Goal: Task Accomplishment & Management: Manage account settings

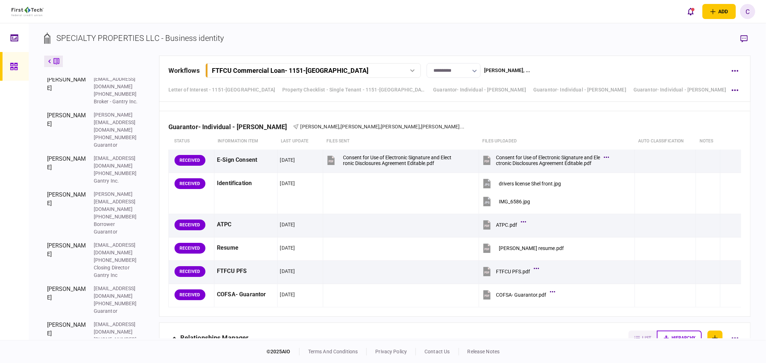
scroll to position [3332, 0]
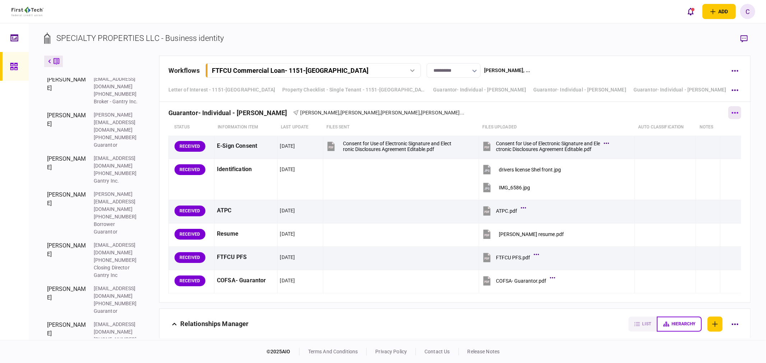
click at [734, 116] on button "button" at bounding box center [734, 112] width 13 height 13
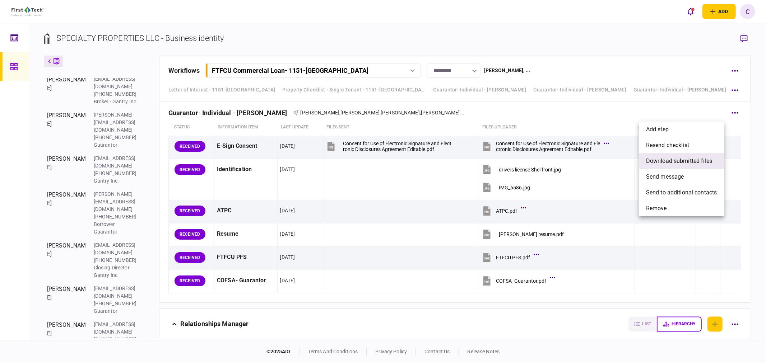
click at [658, 159] on span "download submitted files" at bounding box center [679, 161] width 66 height 9
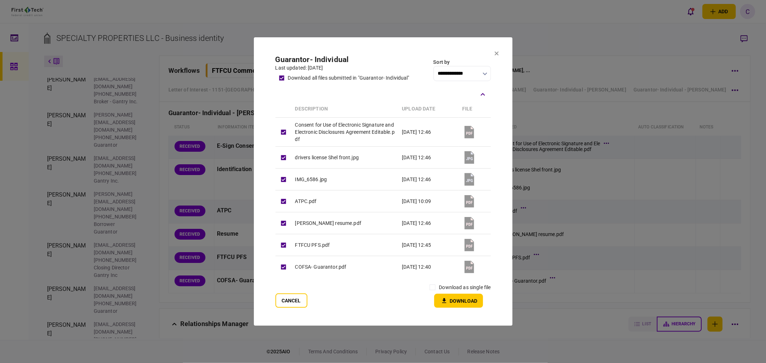
drag, startPoint x: 454, startPoint y: 300, endPoint x: 443, endPoint y: 300, distance: 11.1
click at [455, 300] on button "Download" at bounding box center [458, 301] width 49 height 14
drag, startPoint x: 295, startPoint y: 304, endPoint x: 299, endPoint y: 302, distance: 4.7
click at [295, 304] on button "Cancel" at bounding box center [291, 300] width 32 height 14
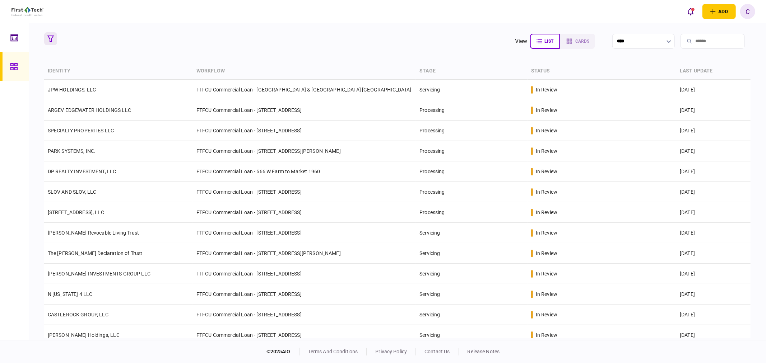
click at [51, 37] on icon "button" at bounding box center [50, 39] width 6 height 6
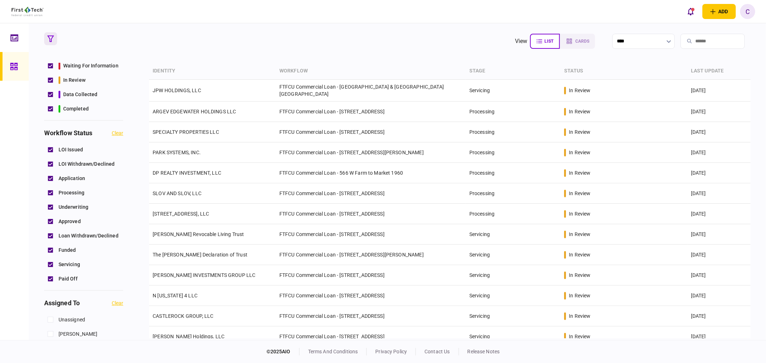
scroll to position [199, 0]
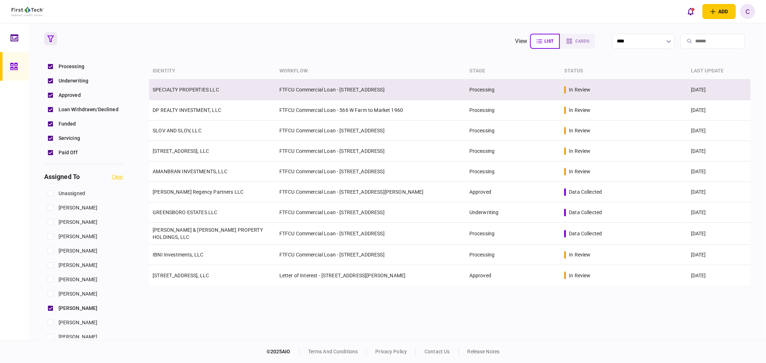
click at [187, 91] on link "SPECIALTY PROPERTIES LLC" at bounding box center [186, 90] width 66 height 6
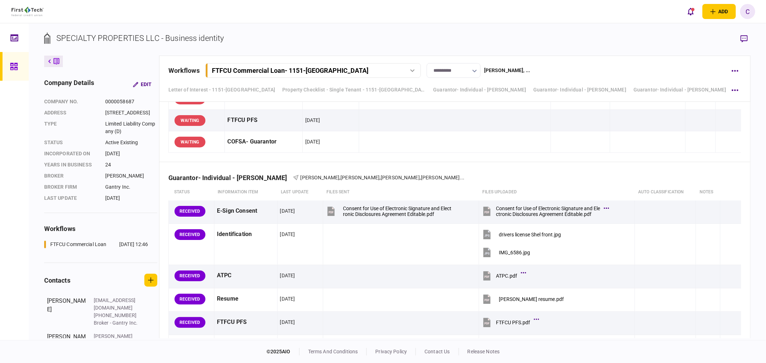
scroll to position [3310, 0]
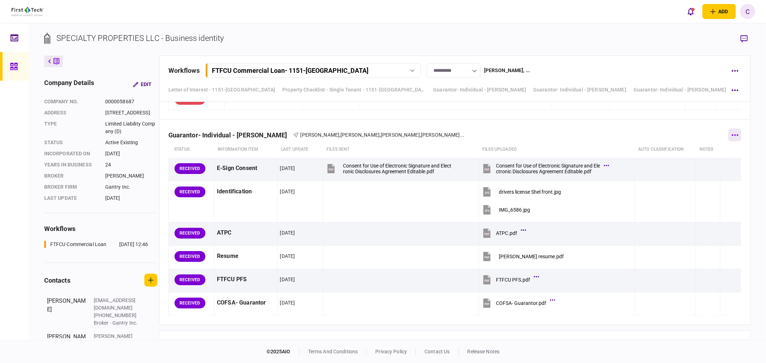
click at [728, 141] on button "button" at bounding box center [734, 134] width 13 height 13
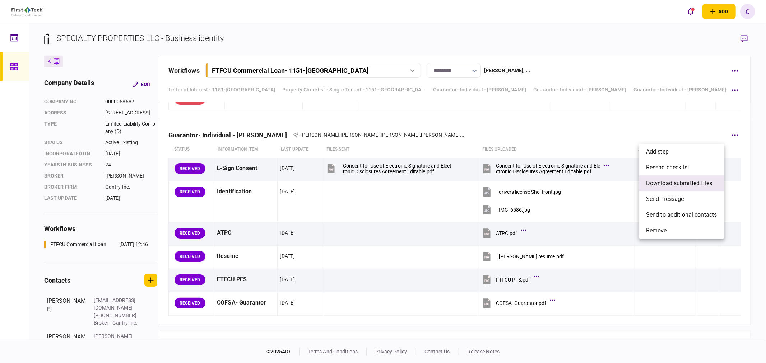
click at [668, 184] on span "download submitted files" at bounding box center [679, 183] width 66 height 9
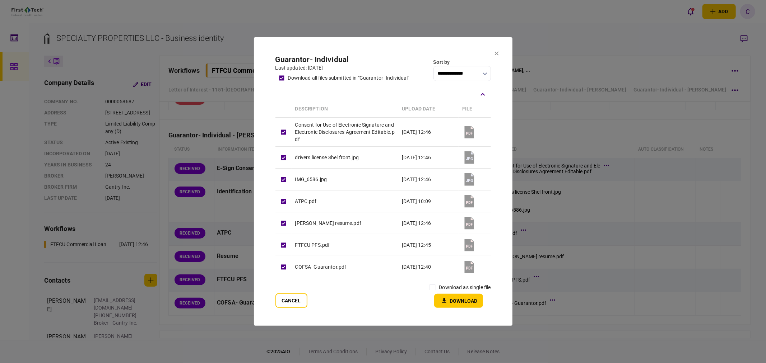
click at [460, 300] on button "Download" at bounding box center [458, 301] width 49 height 14
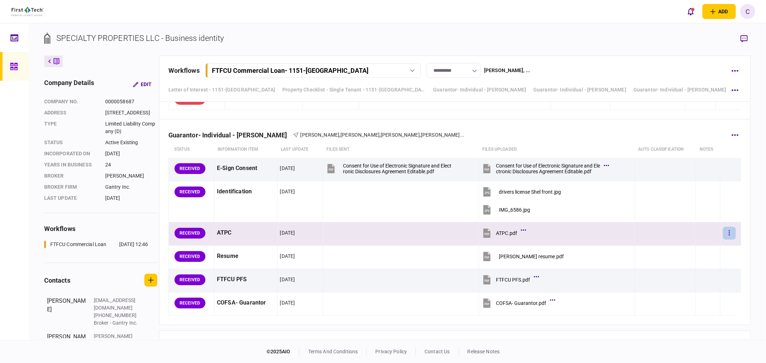
click at [729, 234] on icon "button" at bounding box center [729, 232] width 1 height 5
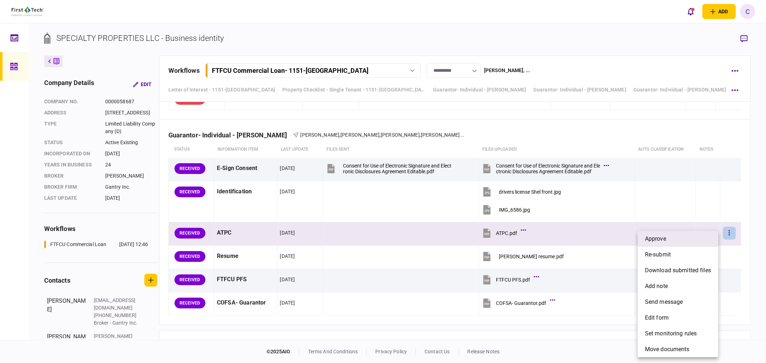
click at [654, 240] on span "approve" at bounding box center [655, 239] width 21 height 9
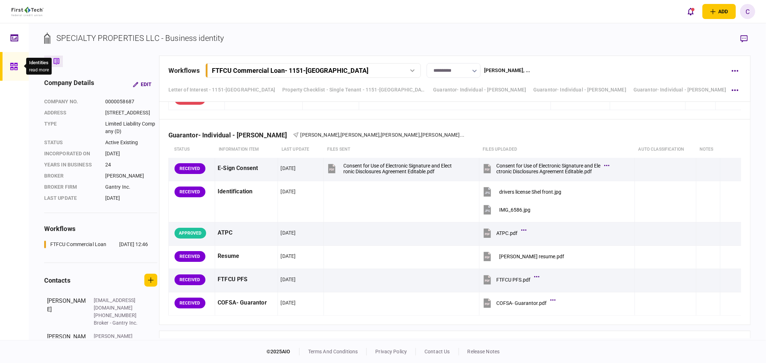
click at [13, 66] on icon at bounding box center [14, 66] width 8 height 8
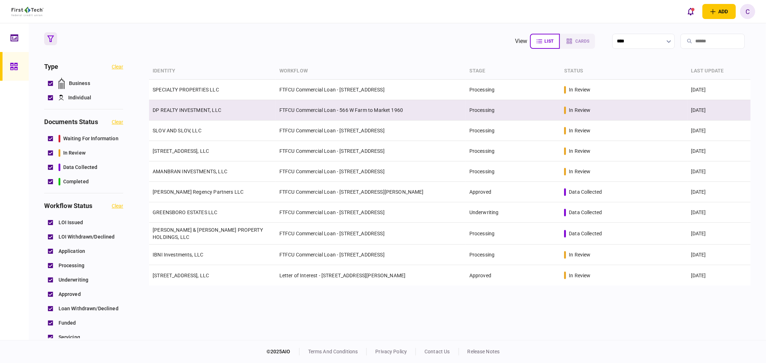
click at [185, 109] on link "DP REALTY INVESTMENT, LLC" at bounding box center [187, 110] width 69 height 6
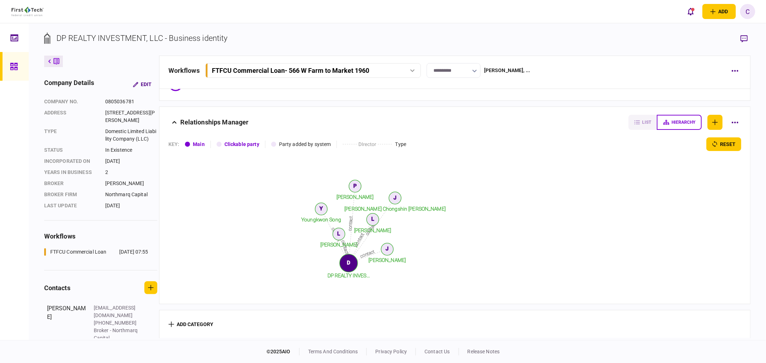
scroll to position [22, 0]
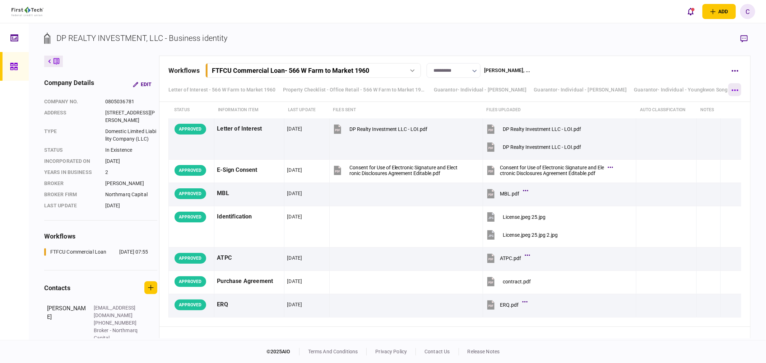
click at [735, 92] on button "button" at bounding box center [734, 89] width 13 height 13
click at [687, 106] on span "Guarantor- Individual - John Chongshin Kang" at bounding box center [694, 104] width 177 height 9
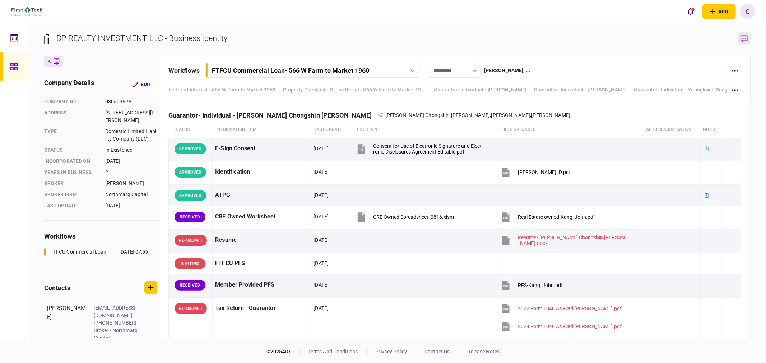
click at [745, 36] on icon "button" at bounding box center [743, 38] width 7 height 7
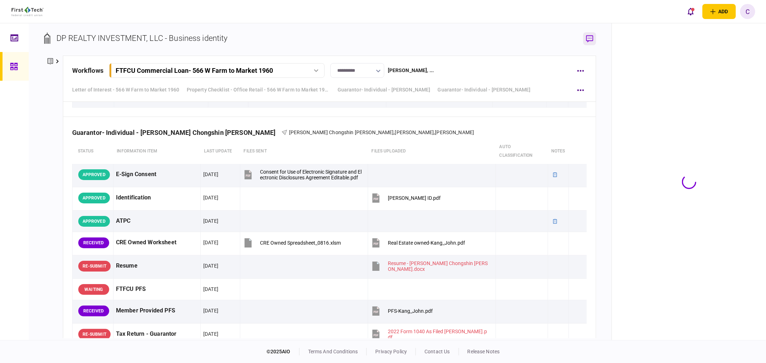
scroll to position [2257, 0]
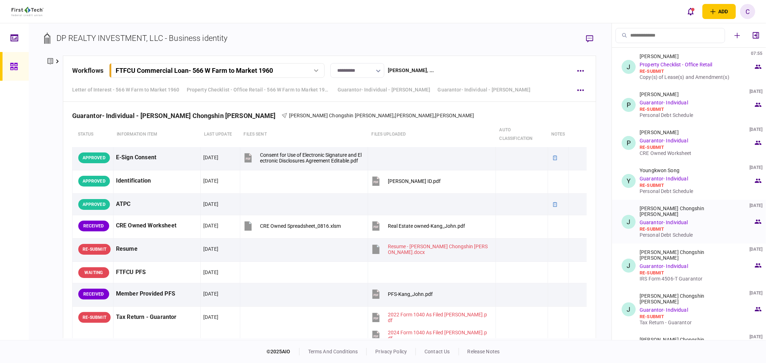
click at [677, 232] on div "Personal Debt Schedule" at bounding box center [696, 235] width 114 height 6
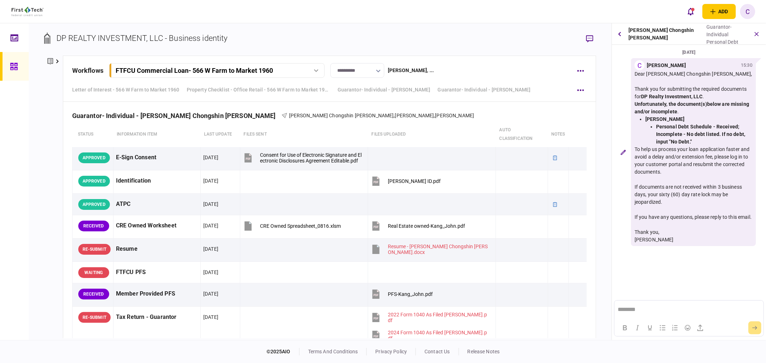
scroll to position [0, 0]
click at [623, 33] on button "button" at bounding box center [618, 34] width 9 height 13
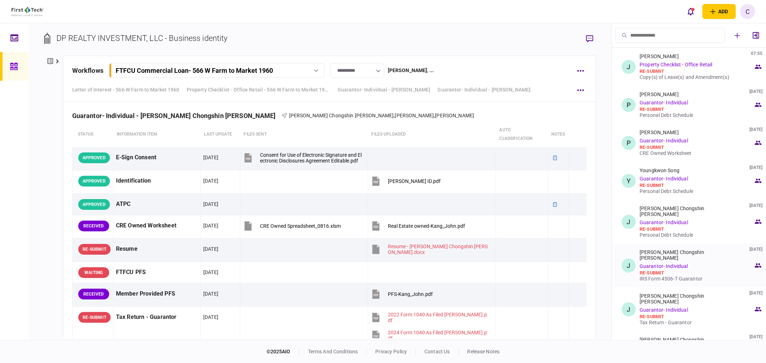
click at [670, 276] on div "IRS Form 4506-T Guarantor" at bounding box center [696, 279] width 114 height 6
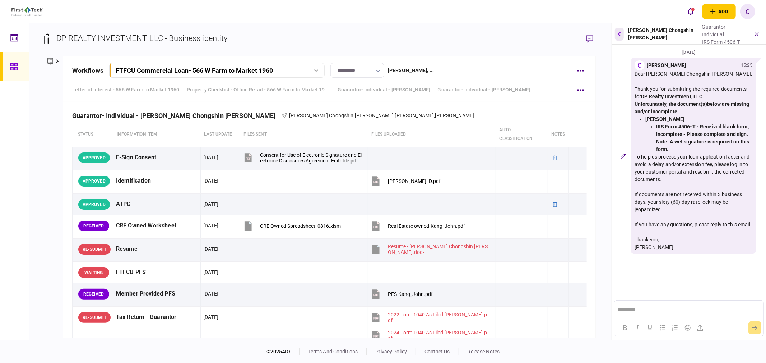
click at [621, 32] on icon "button" at bounding box center [619, 34] width 3 height 5
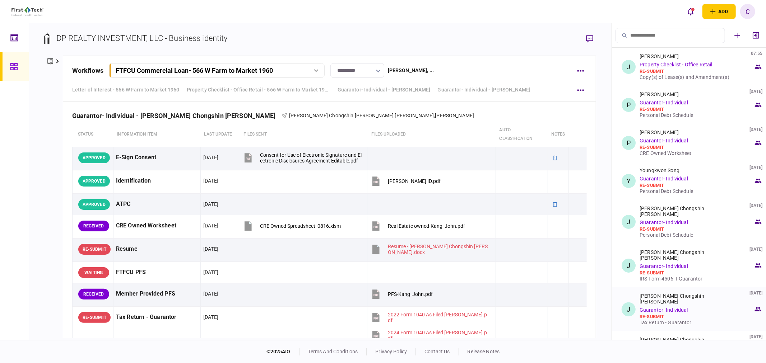
click at [671, 320] on div "Tax Return - Guarantor" at bounding box center [696, 323] width 114 height 6
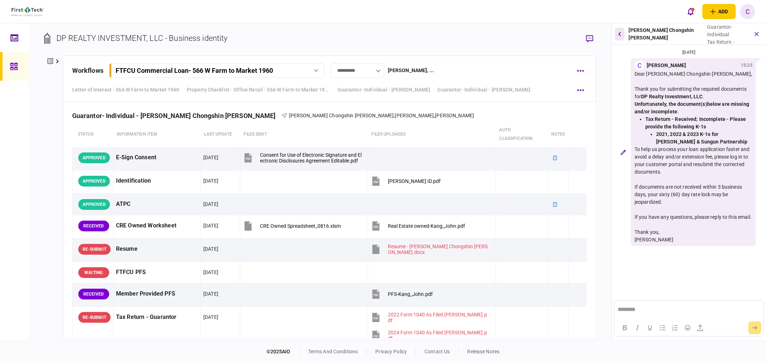
click at [624, 33] on button "button" at bounding box center [619, 34] width 10 height 13
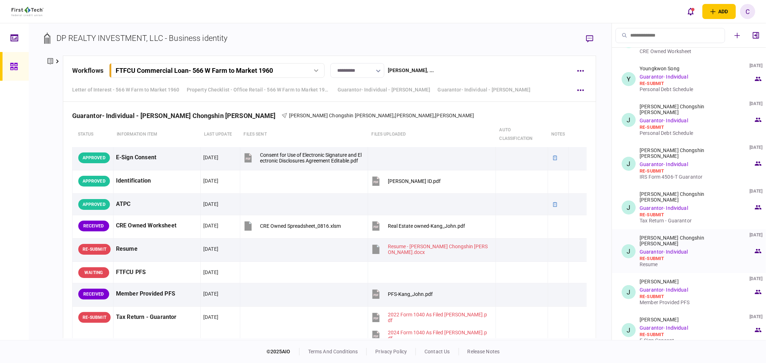
scroll to position [120, 0]
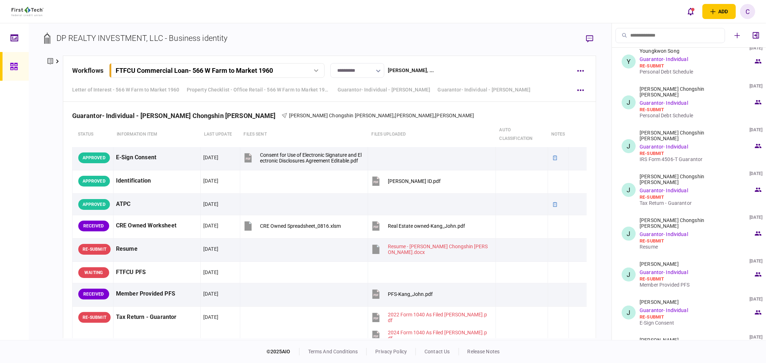
click at [55, 59] on button at bounding box center [53, 61] width 19 height 11
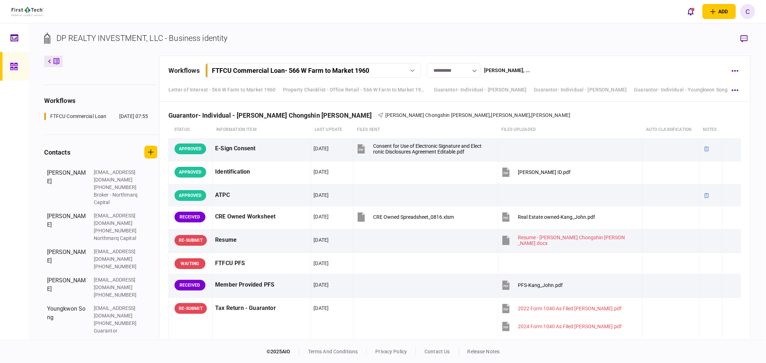
scroll to position [142, 0]
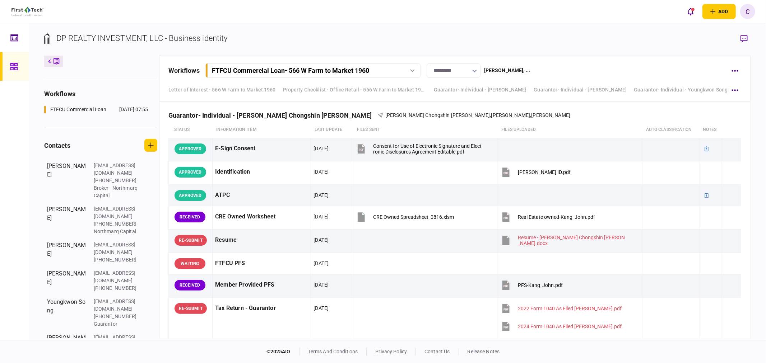
click at [11, 65] on icon at bounding box center [14, 66] width 8 height 8
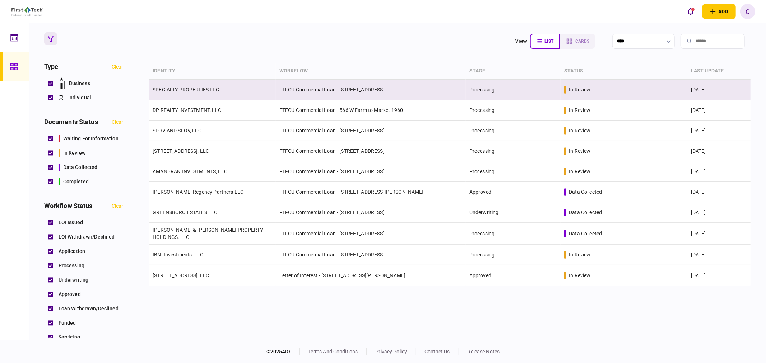
click at [188, 88] on link "SPECIALTY PROPERTIES LLC" at bounding box center [186, 90] width 66 height 6
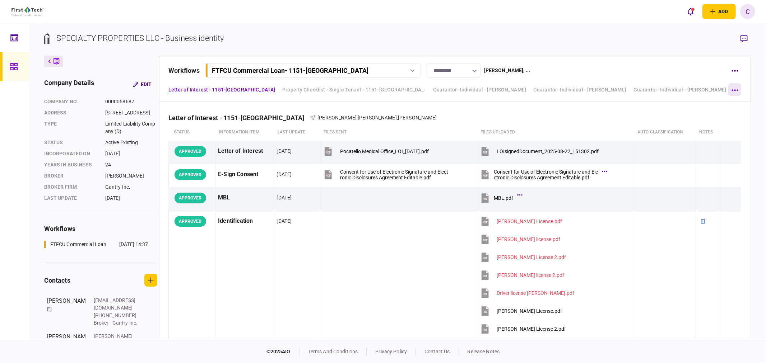
click at [735, 90] on icon "button" at bounding box center [734, 89] width 6 height 1
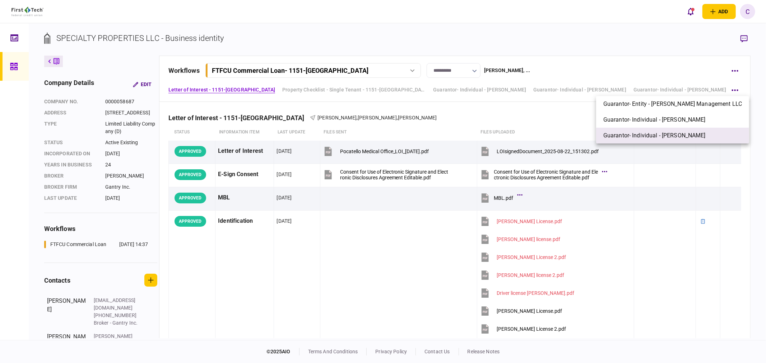
click at [664, 131] on span "Guarantor- Individual - [PERSON_NAME]" at bounding box center [654, 135] width 102 height 9
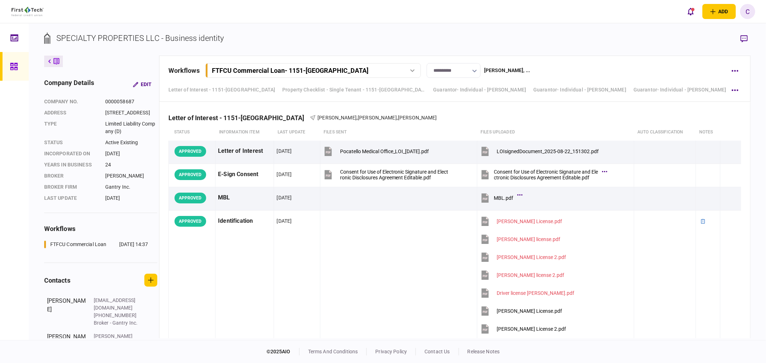
scroll to position [3329, 0]
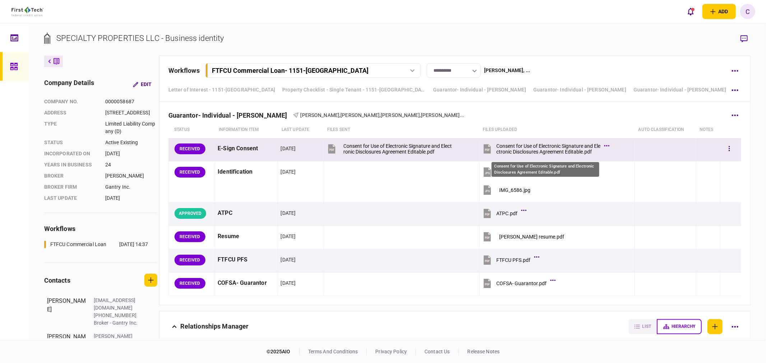
click at [543, 149] on div "Consent for Use of Electronic Signature and Electronic Disclosures Agreement Ed…" at bounding box center [548, 148] width 104 height 11
click at [728, 148] on icon "button" at bounding box center [728, 148] width 1 height 7
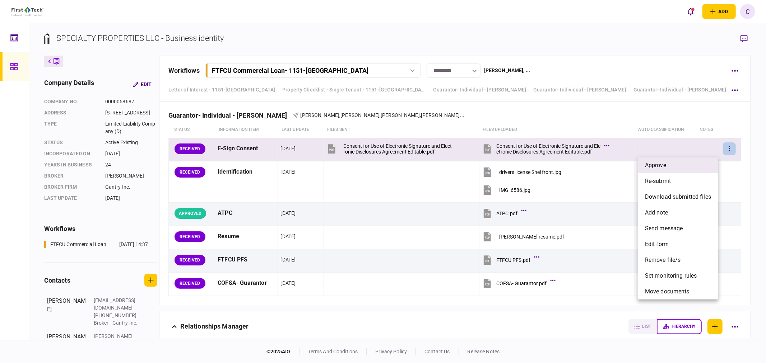
click at [659, 166] on span "approve" at bounding box center [655, 165] width 21 height 9
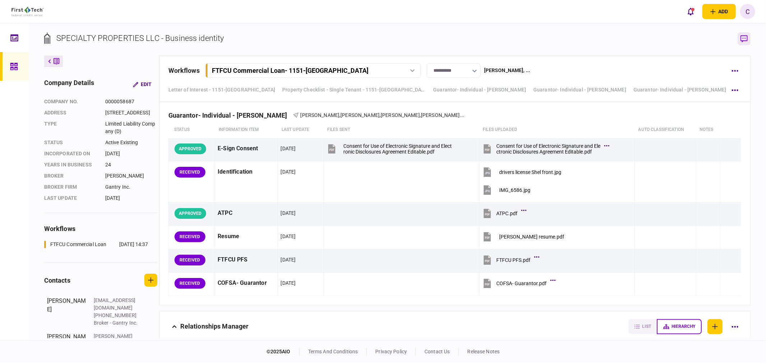
click at [743, 39] on icon "button" at bounding box center [743, 39] width 7 height 8
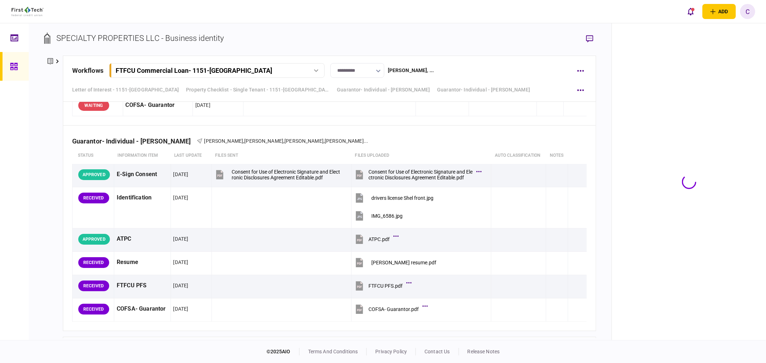
scroll to position [3356, 0]
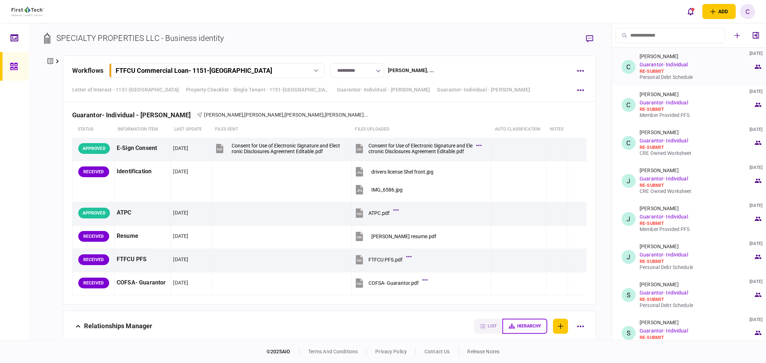
click at [669, 76] on div "Personal Debt Schedule" at bounding box center [696, 77] width 114 height 6
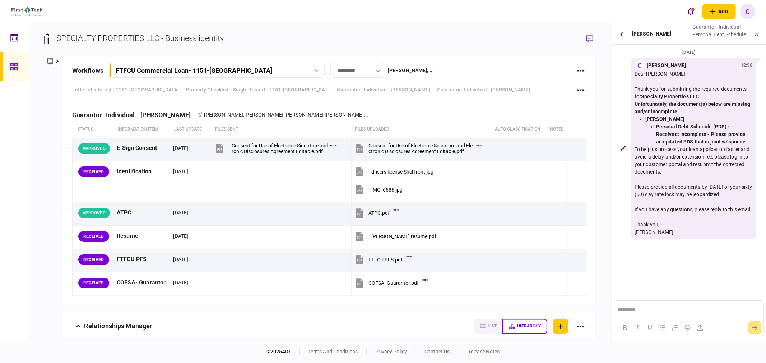
scroll to position [0, 0]
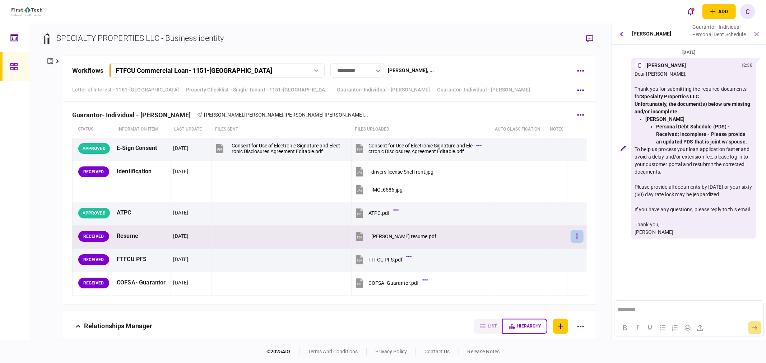
click at [574, 242] on button "button" at bounding box center [576, 236] width 13 height 13
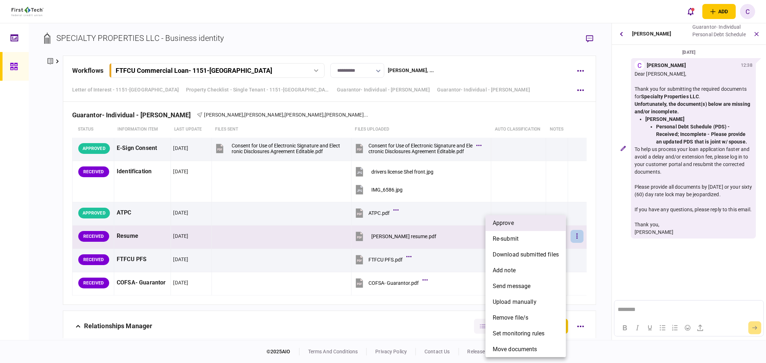
click at [503, 224] on span "approve" at bounding box center [502, 223] width 21 height 9
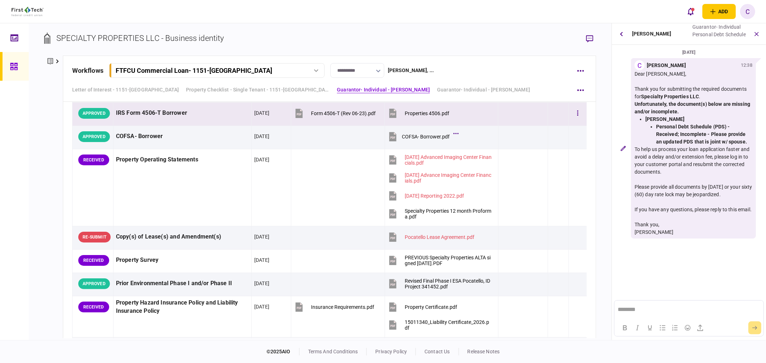
scroll to position [644, 0]
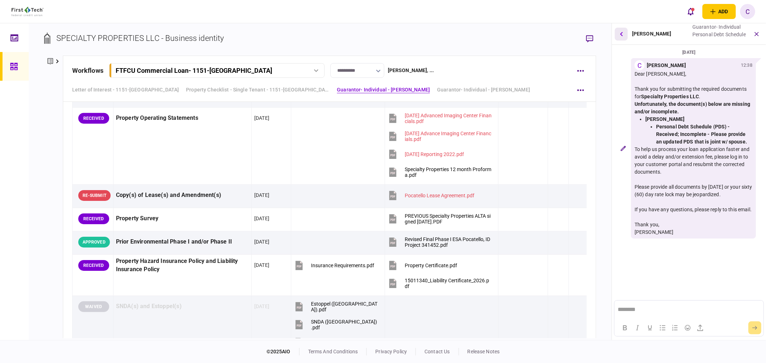
click at [619, 31] on button "button" at bounding box center [620, 34] width 13 height 13
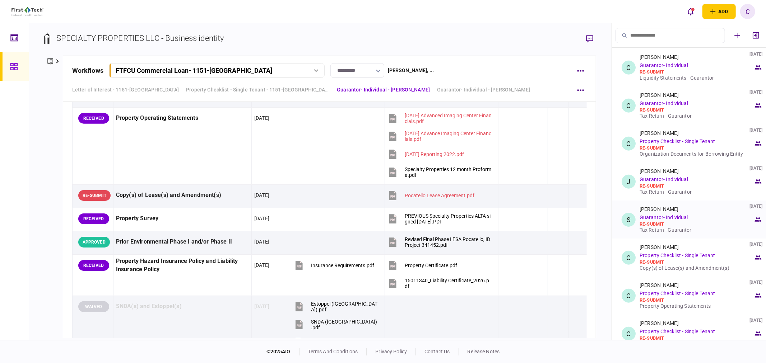
scroll to position [399, 0]
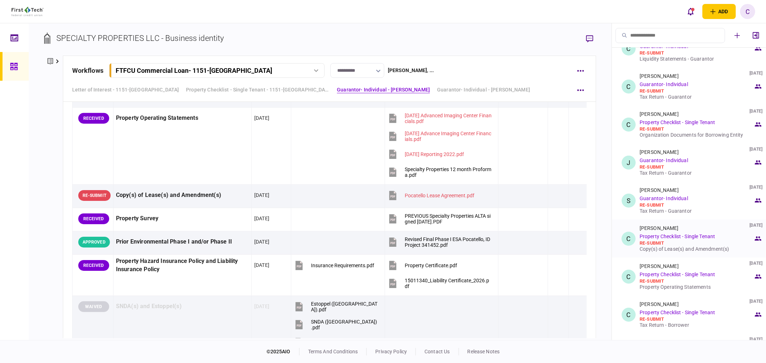
click at [663, 249] on div "Copy(s) of Lease(s) and Amendment(s)" at bounding box center [696, 249] width 114 height 6
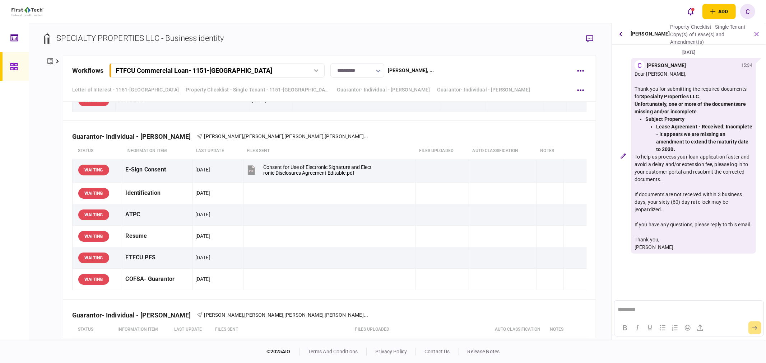
scroll to position [3128, 0]
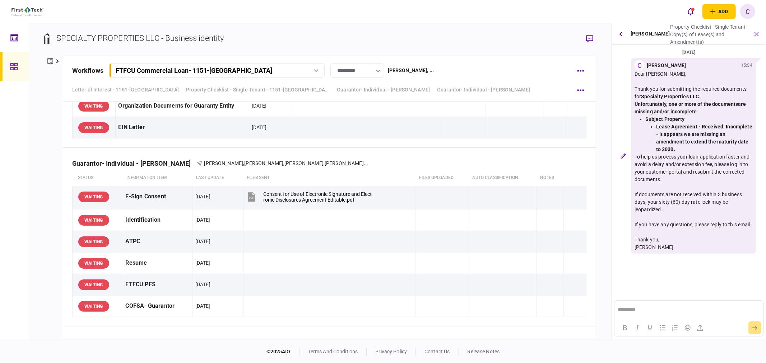
click at [31, 164] on div "SPECIALTY PROPERTIES LLC - Business identity company details Edit company no. 0…" at bounding box center [320, 181] width 582 height 317
click at [59, 184] on div "company details Edit company no. 0000058687 address 1695 S. LOCUST GROVE RD., M…" at bounding box center [53, 197] width 19 height 283
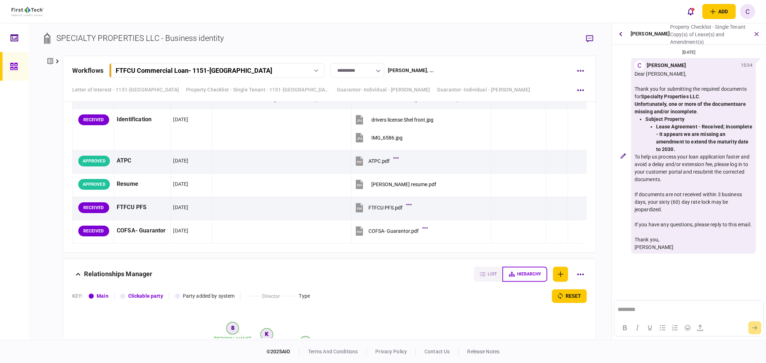
scroll to position [3368, 0]
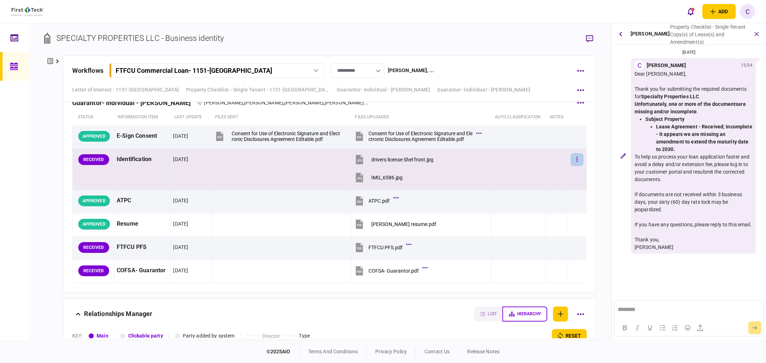
click at [570, 161] on button "button" at bounding box center [576, 159] width 13 height 13
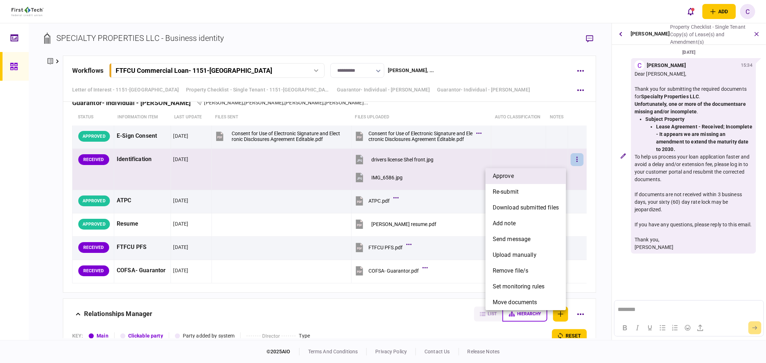
click at [523, 173] on li "approve" at bounding box center [525, 176] width 80 height 16
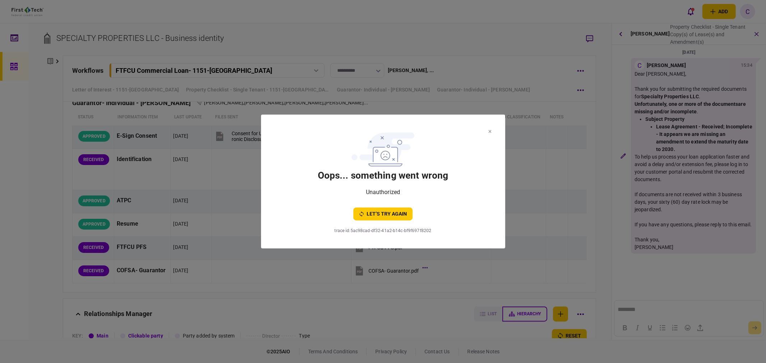
click at [489, 130] on icon at bounding box center [489, 131] width 3 height 3
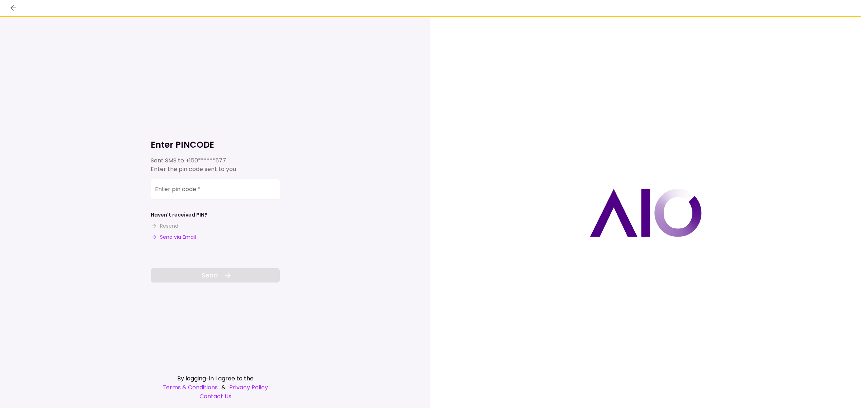
click at [182, 239] on button "Send via Email" at bounding box center [173, 238] width 45 height 8
click at [183, 197] on input "Enter pin code   *" at bounding box center [215, 189] width 129 height 20
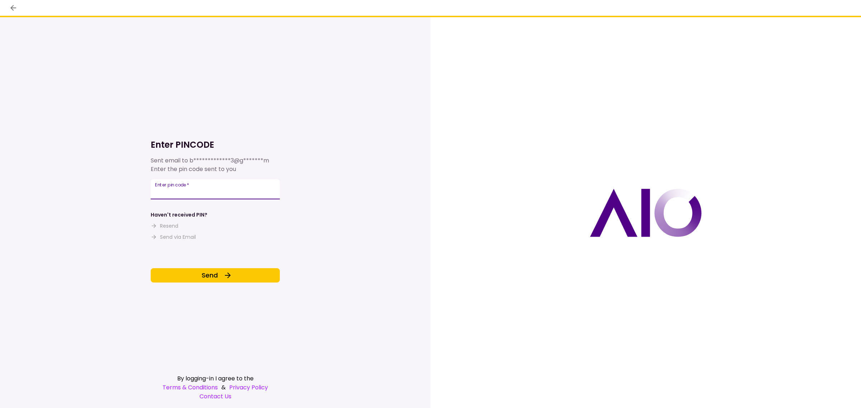
type input "******"
